Goal: Information Seeking & Learning: Learn about a topic

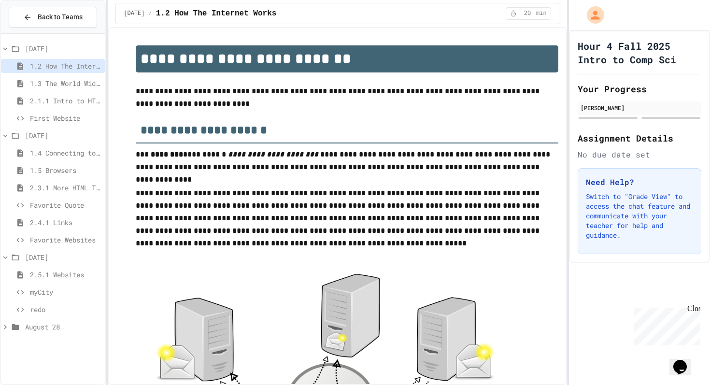
click at [63, 269] on div "2.5.1 Websites" at bounding box center [53, 275] width 104 height 14
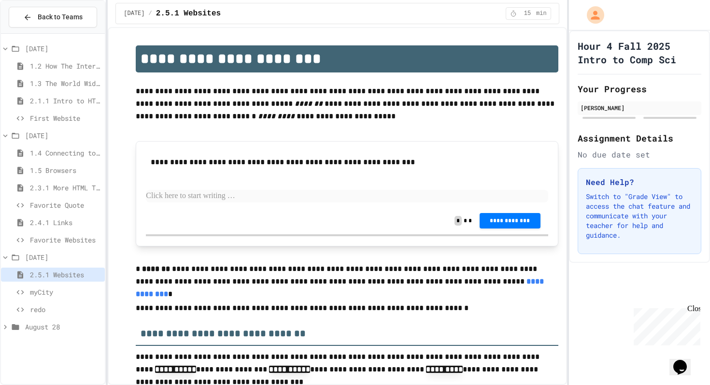
click at [71, 288] on span "myCity" at bounding box center [65, 292] width 71 height 10
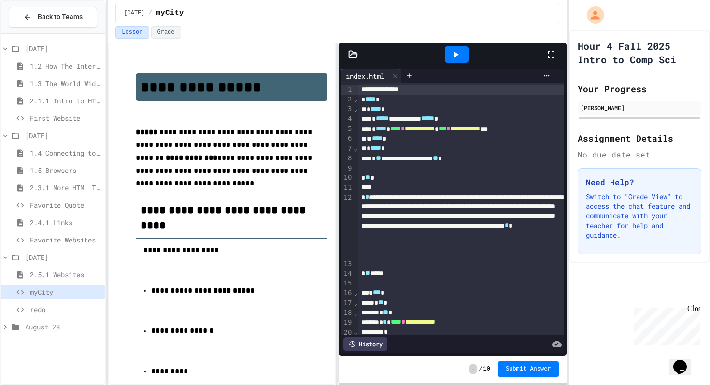
click at [549, 60] on div at bounding box center [555, 55] width 21 height 26
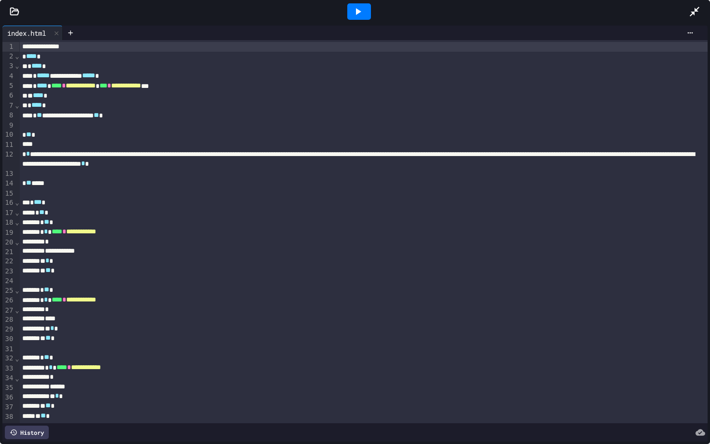
click at [20, 11] on div at bounding box center [14, 12] width 29 height 10
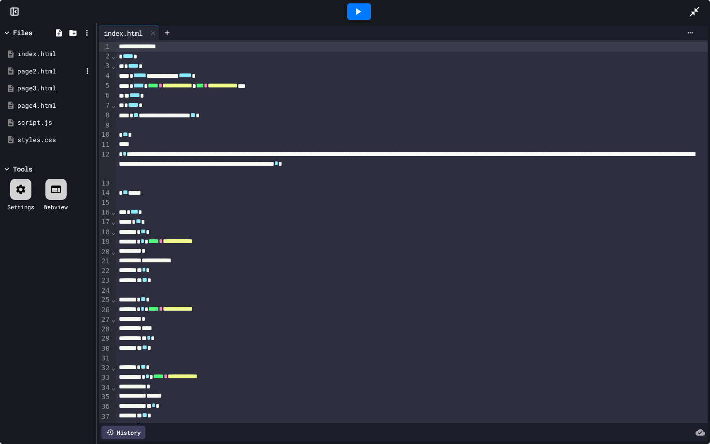
click at [30, 72] on div "page2.html" at bounding box center [49, 72] width 65 height 10
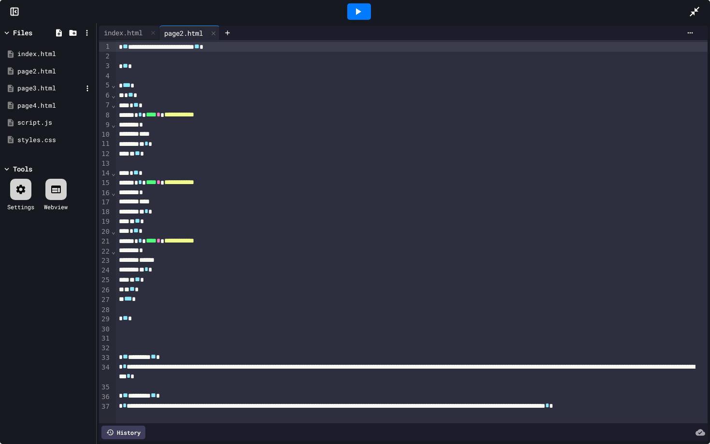
click at [31, 86] on div "page3.html" at bounding box center [49, 89] width 65 height 10
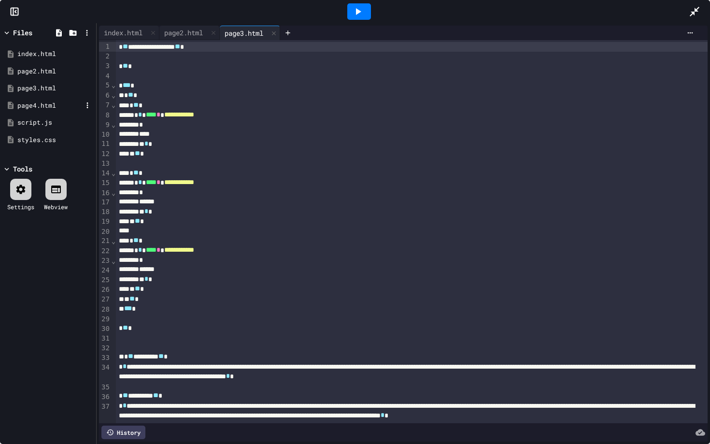
click at [32, 102] on div "page4.html" at bounding box center [49, 106] width 65 height 10
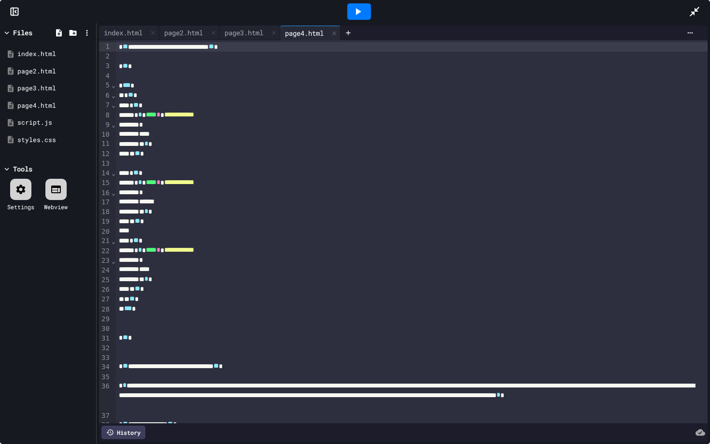
click at [12, 6] on div at bounding box center [355, 11] width 710 height 23
click at [14, 13] on icon at bounding box center [15, 12] width 10 height 10
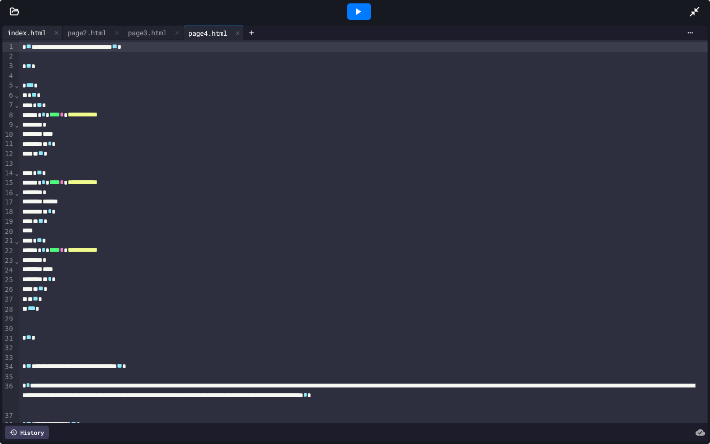
click at [32, 34] on div "index.html" at bounding box center [26, 33] width 48 height 10
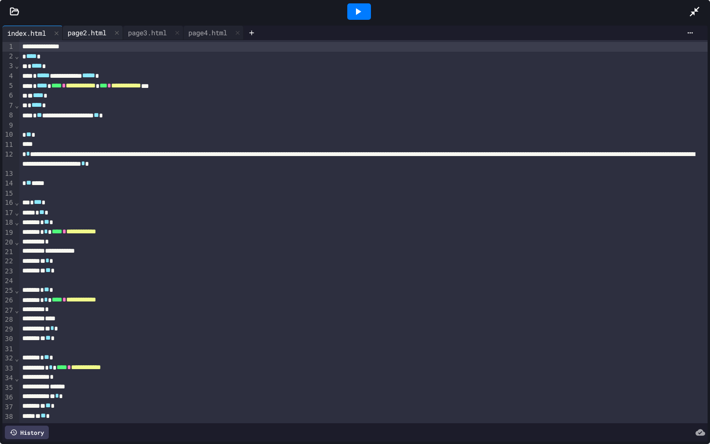
click at [81, 34] on div "page2.html" at bounding box center [87, 33] width 48 height 10
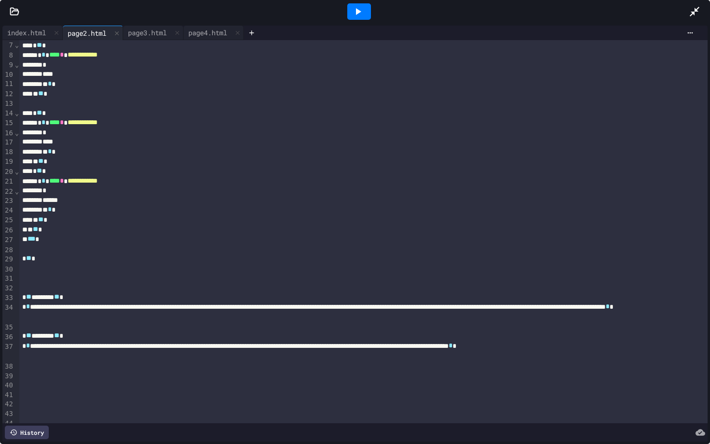
scroll to position [76, 0]
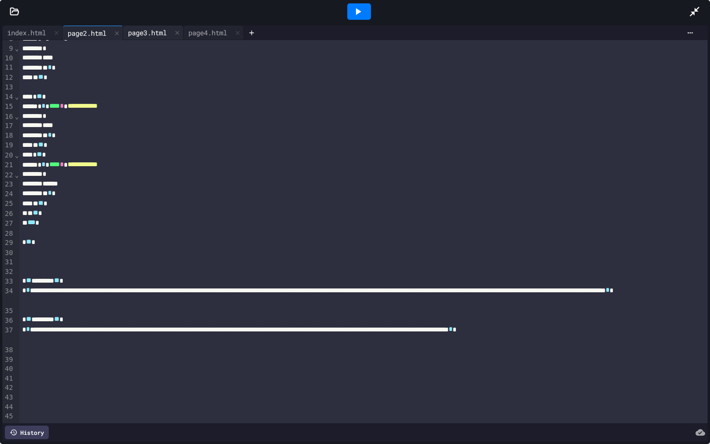
click at [134, 36] on div "page3.html" at bounding box center [147, 33] width 48 height 10
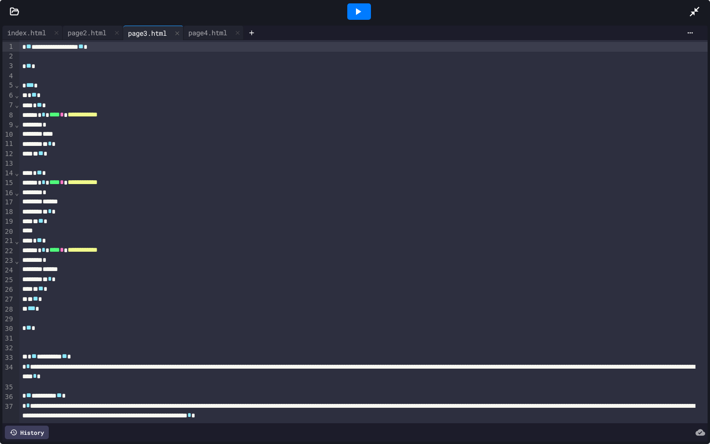
scroll to position [19, 0]
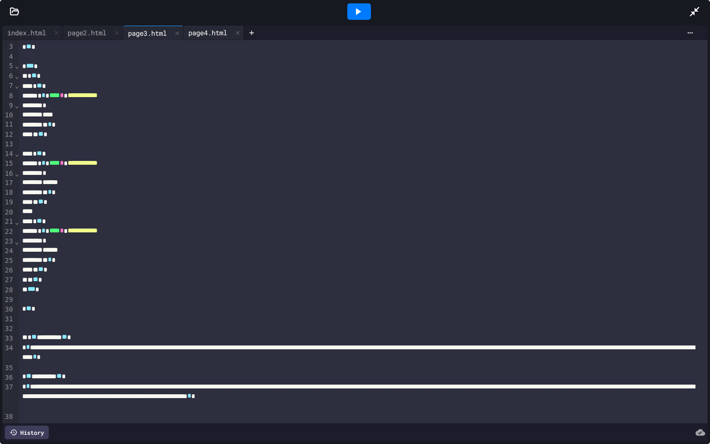
click at [212, 35] on div "page4.html" at bounding box center [208, 33] width 48 height 10
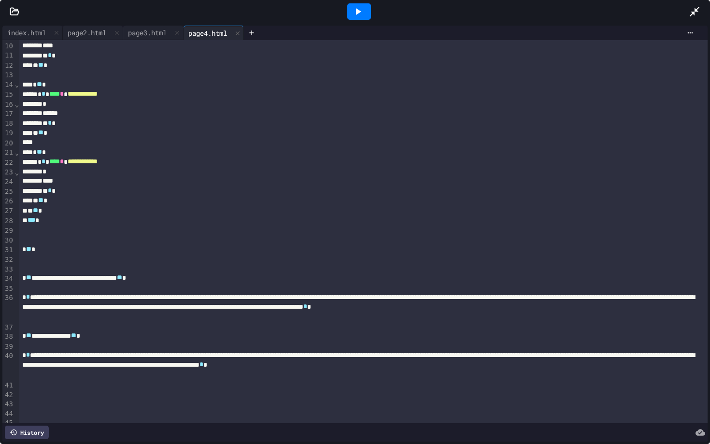
scroll to position [0, 0]
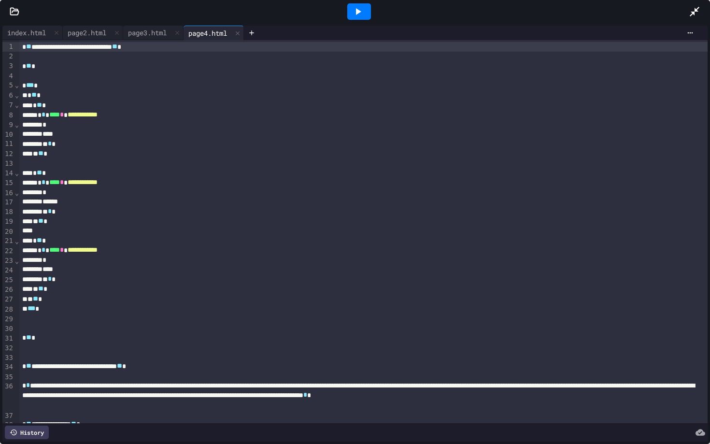
click at [694, 16] on icon at bounding box center [695, 12] width 12 height 12
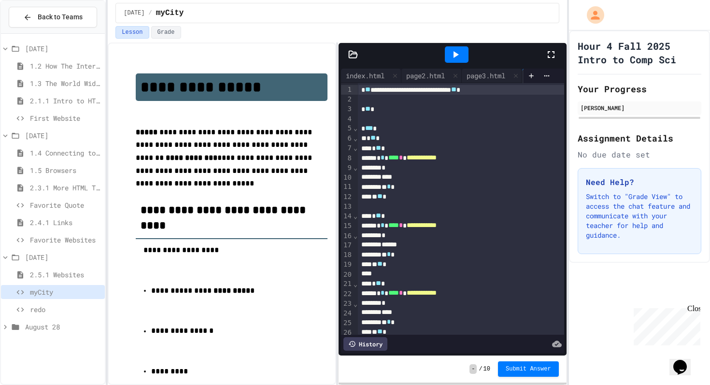
click at [554, 47] on div at bounding box center [555, 55] width 21 height 26
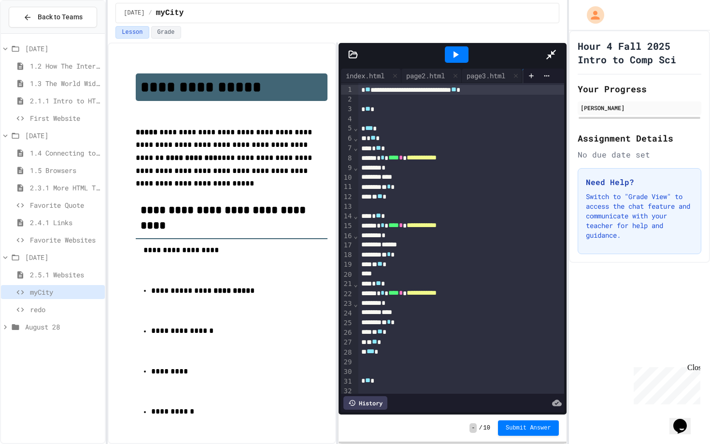
click at [445, 46] on div at bounding box center [457, 54] width 24 height 16
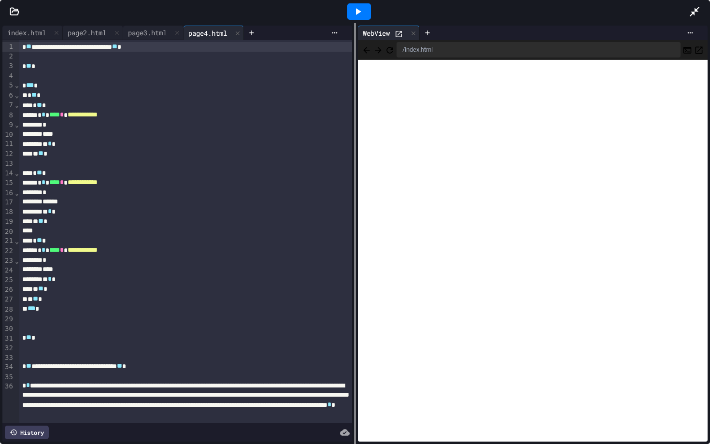
click at [688, 14] on div at bounding box center [359, 12] width 660 height 26
click at [694, 18] on div at bounding box center [699, 12] width 21 height 26
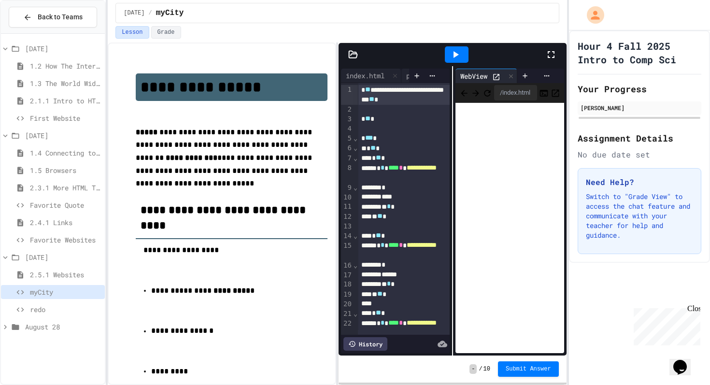
click at [64, 241] on span "Favorite Websites" at bounding box center [65, 240] width 71 height 10
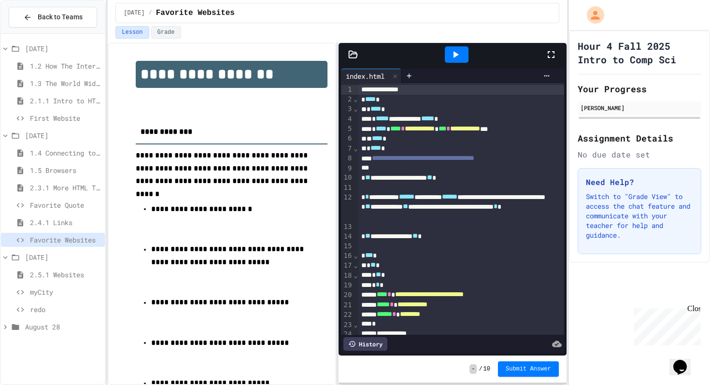
click at [551, 55] on icon at bounding box center [551, 55] width 12 height 12
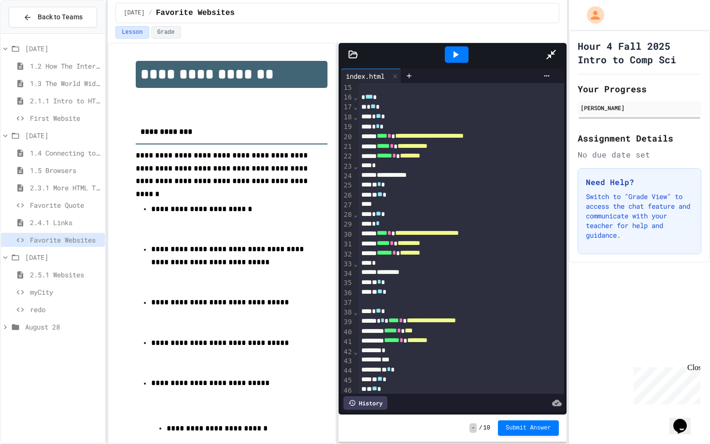
scroll to position [126, 0]
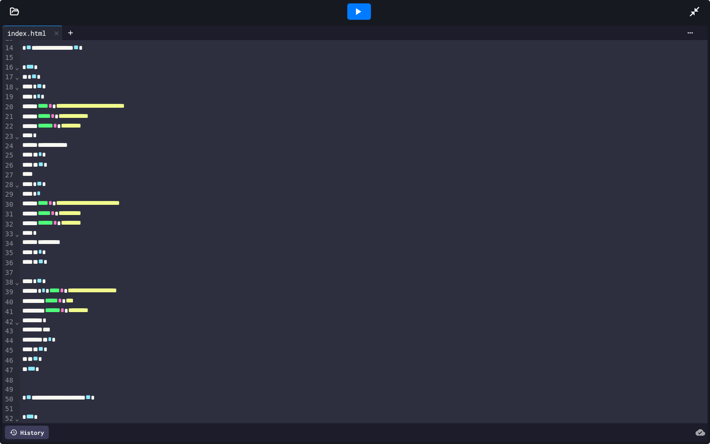
click at [359, 18] on div at bounding box center [359, 11] width 24 height 16
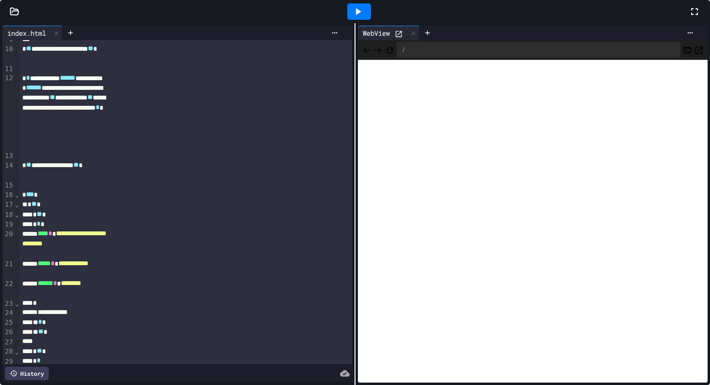
scroll to position [253, 0]
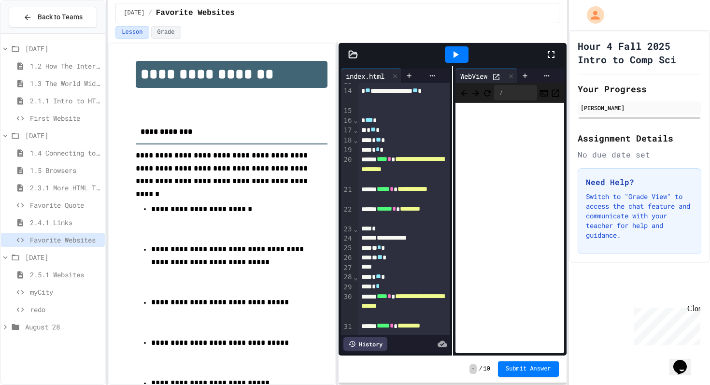
click at [57, 279] on span "2.5.1 Websites" at bounding box center [65, 275] width 71 height 10
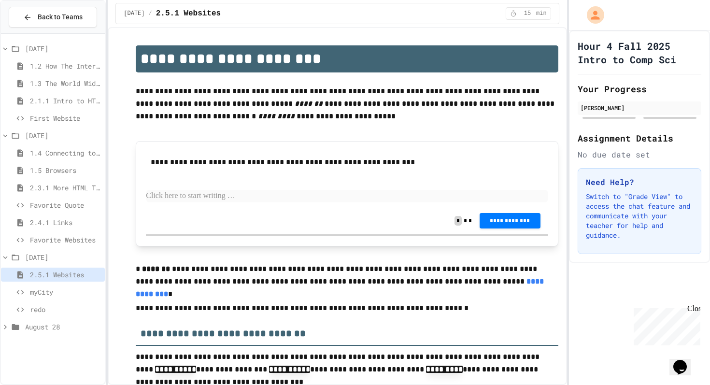
click at [60, 294] on span "myCity" at bounding box center [65, 292] width 71 height 10
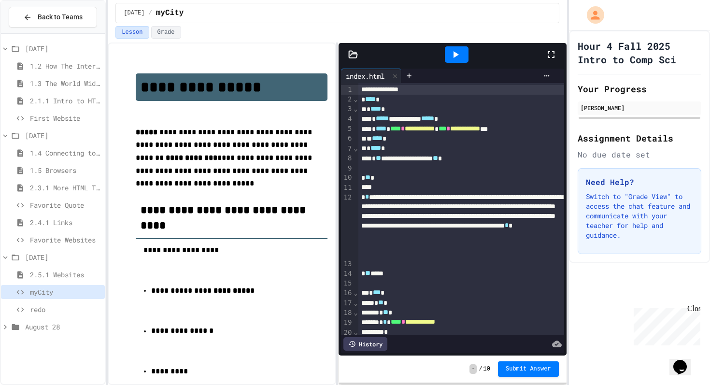
click at [30, 324] on span "August 28" at bounding box center [63, 327] width 76 height 10
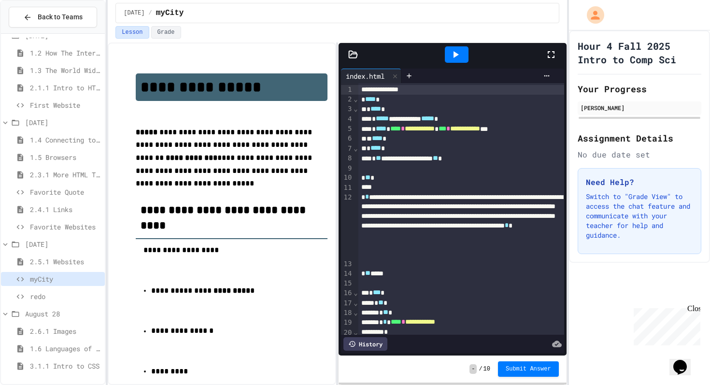
click at [63, 342] on div "1.6 Languages of the Web" at bounding box center [53, 349] width 104 height 14
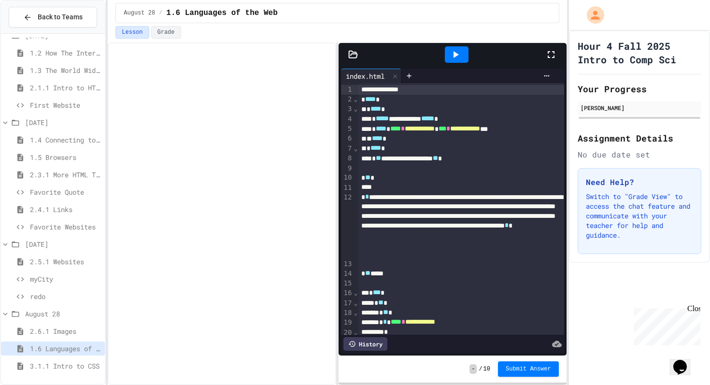
scroll to position [5, 0]
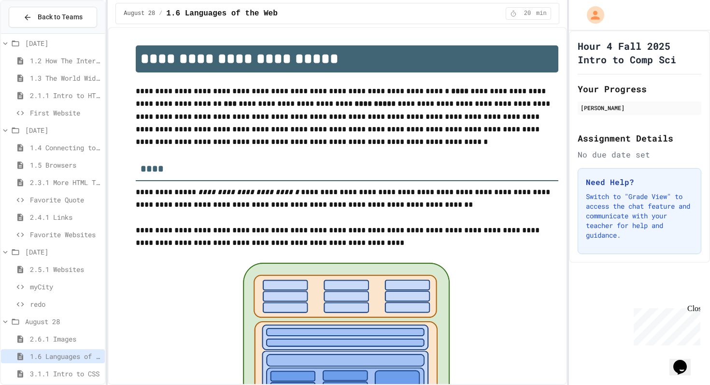
click at [80, 335] on span "2.6.1 Images" at bounding box center [65, 339] width 71 height 10
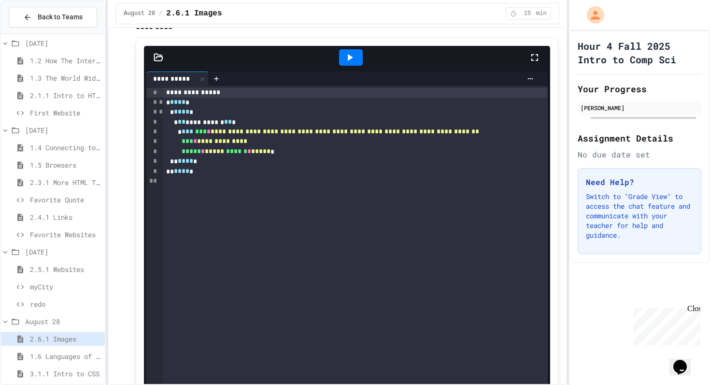
scroll to position [143, 0]
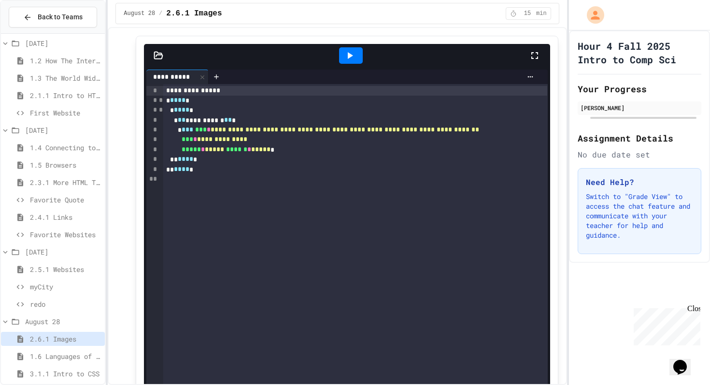
click at [346, 64] on div at bounding box center [350, 56] width 33 height 26
click at [348, 58] on icon at bounding box center [350, 55] width 5 height 7
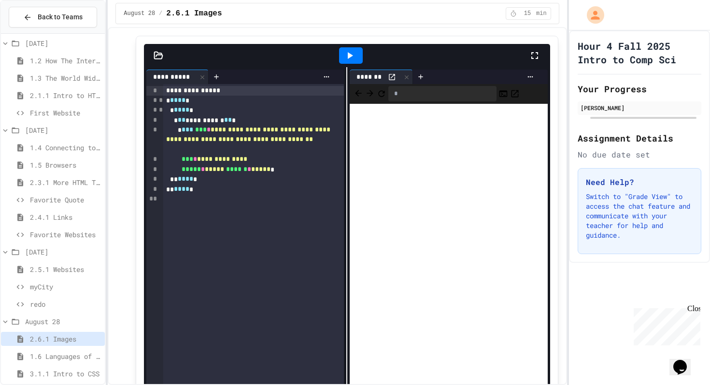
click at [11, 324] on icon at bounding box center [16, 321] width 12 height 9
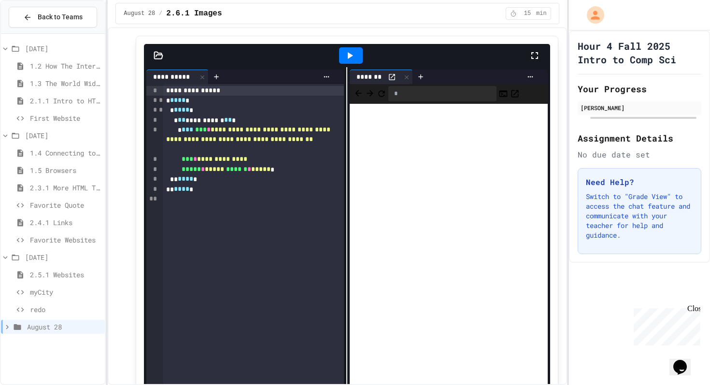
click at [4, 135] on icon at bounding box center [5, 135] width 4 height 3
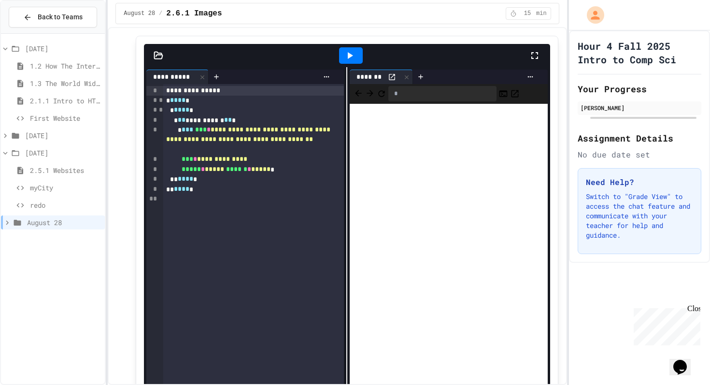
click at [6, 47] on icon at bounding box center [5, 48] width 9 height 9
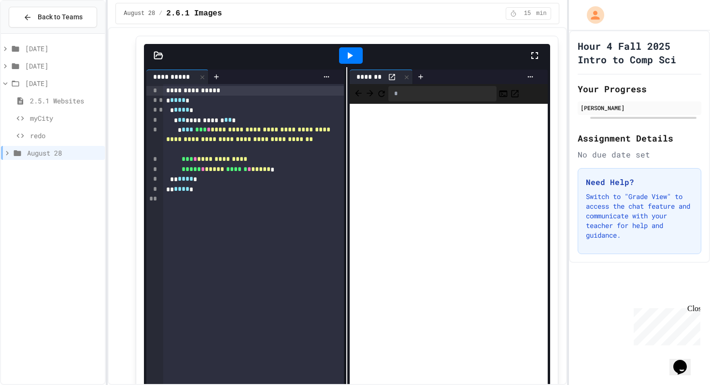
click at [8, 79] on icon at bounding box center [5, 83] width 9 height 9
click at [20, 86] on icon at bounding box center [16, 83] width 12 height 9
click at [36, 118] on span "myCity" at bounding box center [65, 118] width 71 height 10
